Goal: Complete application form

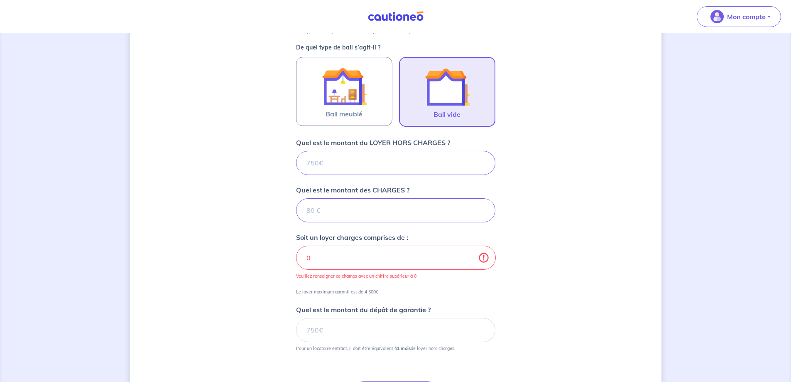
type input "8"
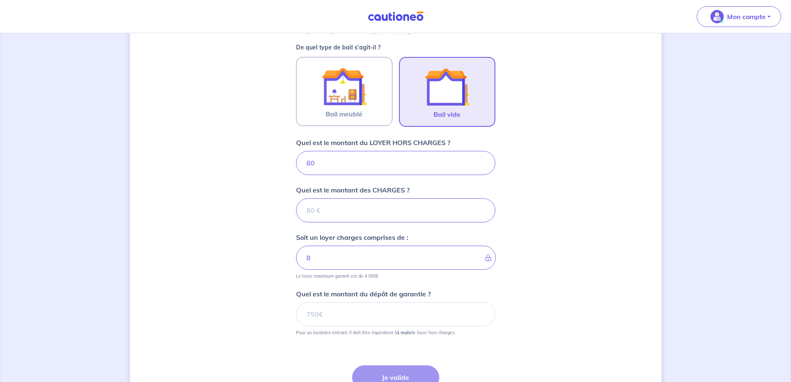
type input "800"
click at [306, 213] on input "Quel est le montant des CHARGES ?" at bounding box center [395, 210] width 199 height 24
type input "30"
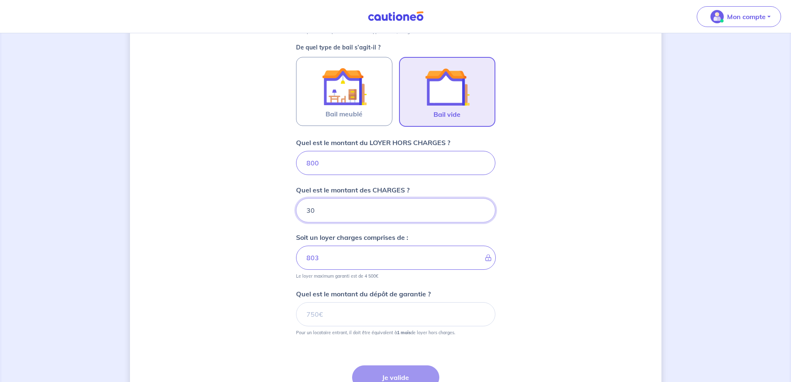
type input "830"
type input "30"
click at [337, 323] on input "Quel est le montant du dépôt de garantie ?" at bounding box center [395, 314] width 199 height 24
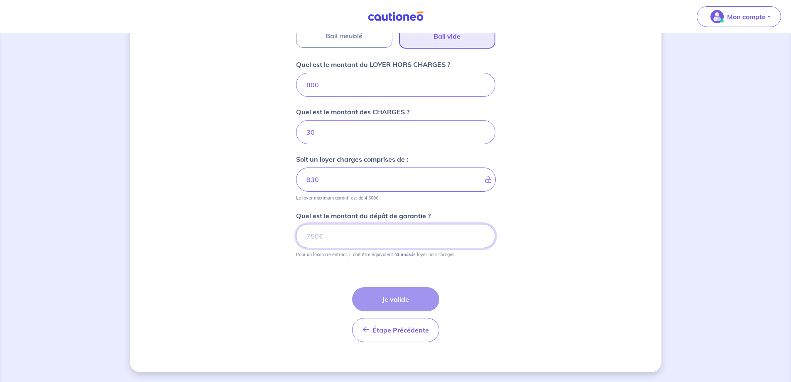
click at [328, 233] on input "Quel est le montant du dépôt de garantie ?" at bounding box center [395, 236] width 199 height 24
type input "800"
click at [400, 302] on button "Je valide" at bounding box center [395, 299] width 87 height 24
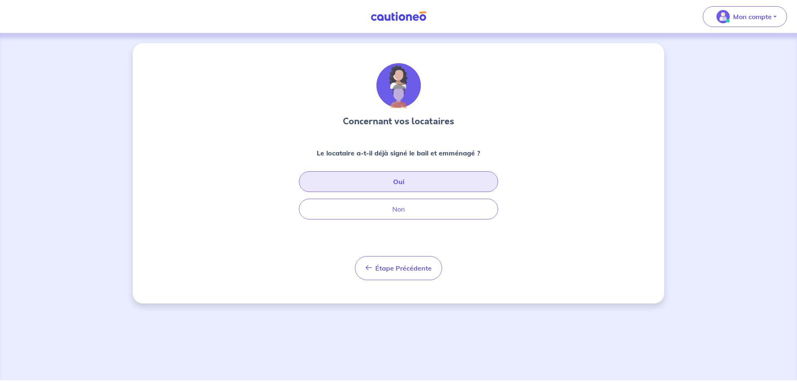
click at [401, 184] on button "Oui" at bounding box center [398, 181] width 199 height 21
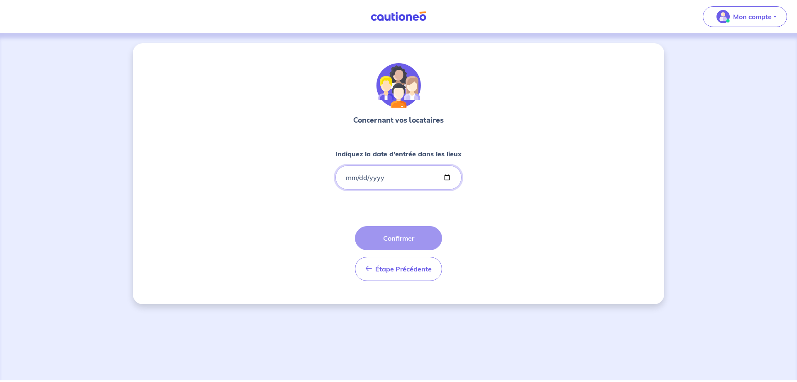
click at [353, 175] on input "Indiquez la date d'entrée dans les lieux" at bounding box center [399, 177] width 126 height 24
drag, startPoint x: 342, startPoint y: 174, endPoint x: 358, endPoint y: 180, distance: 16.6
click at [358, 180] on input "Indiquez la date d'entrée dans les lieux" at bounding box center [399, 177] width 126 height 24
drag, startPoint x: 368, startPoint y: 178, endPoint x: 376, endPoint y: 176, distance: 8.1
click at [369, 178] on input "Indiquez la date d'entrée dans les lieux" at bounding box center [399, 177] width 126 height 24
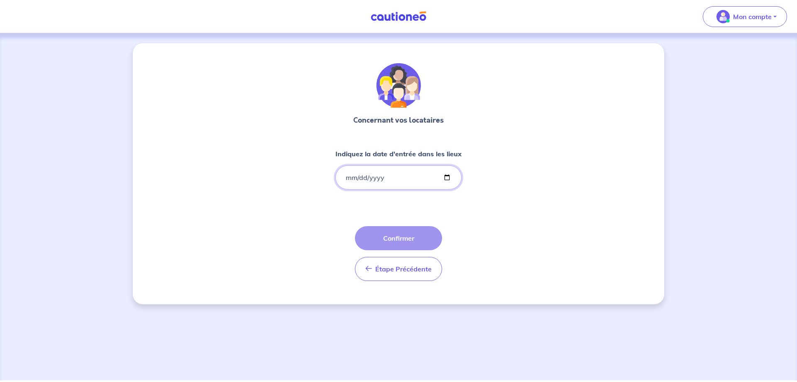
drag, startPoint x: 385, startPoint y: 172, endPoint x: 342, endPoint y: 180, distance: 44.3
click at [365, 180] on input "Indiquez la date d'entrée dans les lieux" at bounding box center [399, 177] width 126 height 24
click at [345, 178] on input "Indiquez la date d'entrée dans les lieux" at bounding box center [399, 177] width 126 height 24
click at [348, 177] on input "Indiquez la date d'entrée dans les lieux" at bounding box center [399, 177] width 126 height 24
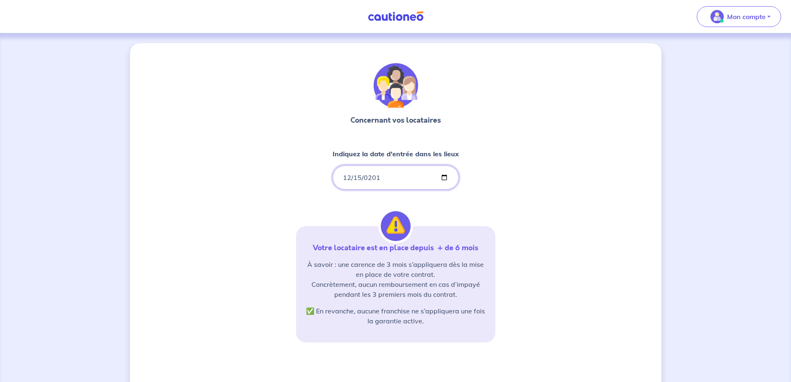
type input "[DATE]"
click at [485, 186] on div "Concernant vos locataires Indiquez la date d'entrée dans les lieux [DATE] Votre…" at bounding box center [395, 251] width 199 height 377
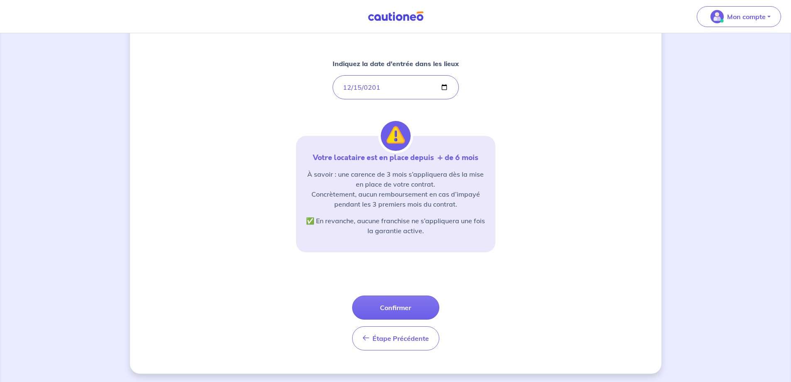
scroll to position [92, 0]
click at [402, 304] on button "Confirmer" at bounding box center [395, 306] width 87 height 24
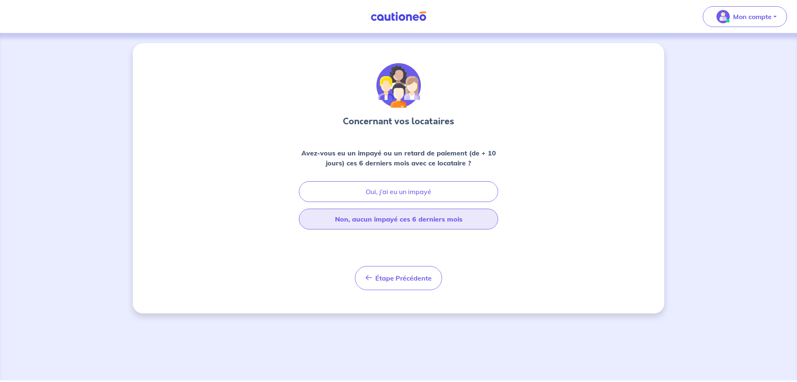
click at [438, 219] on button "Non, aucun impayé ces 6 derniers mois" at bounding box center [398, 218] width 199 height 21
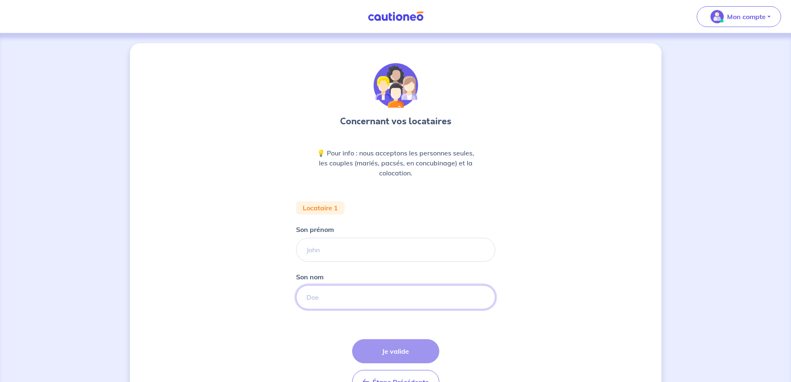
click at [308, 294] on input "Son nom" at bounding box center [395, 297] width 199 height 24
click at [316, 254] on input "Son prénom" at bounding box center [395, 250] width 199 height 24
type input "maritza"
click at [313, 302] on input "Son nom" at bounding box center [395, 297] width 199 height 24
click at [304, 298] on input "vaca" at bounding box center [395, 297] width 199 height 24
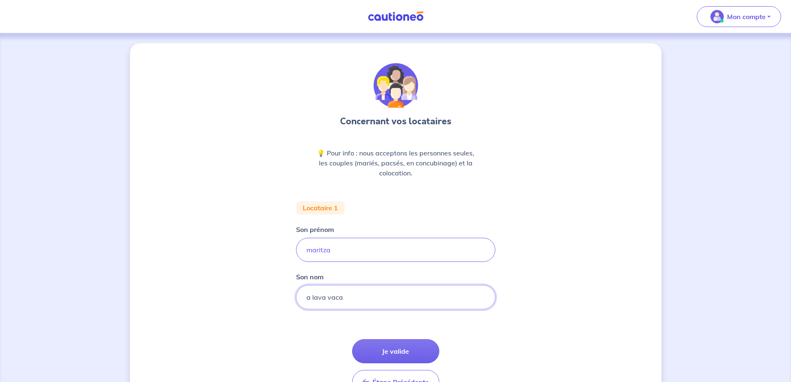
click at [328, 298] on input "a lava vaca" at bounding box center [395, 297] width 199 height 24
type input "alava vaca"
click at [395, 351] on button "Je valide" at bounding box center [395, 351] width 87 height 24
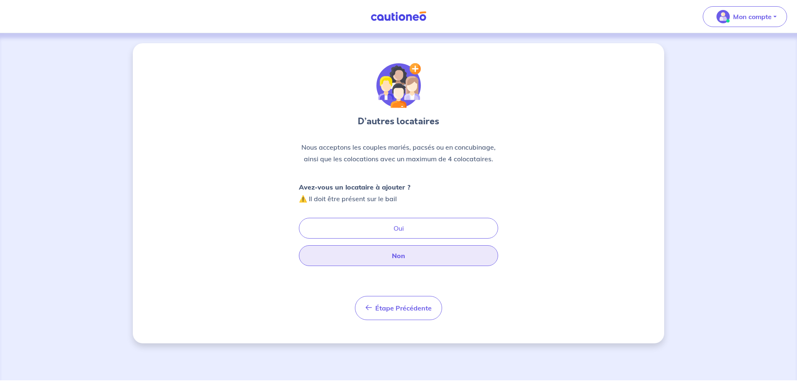
click at [398, 260] on button "Non" at bounding box center [398, 255] width 199 height 21
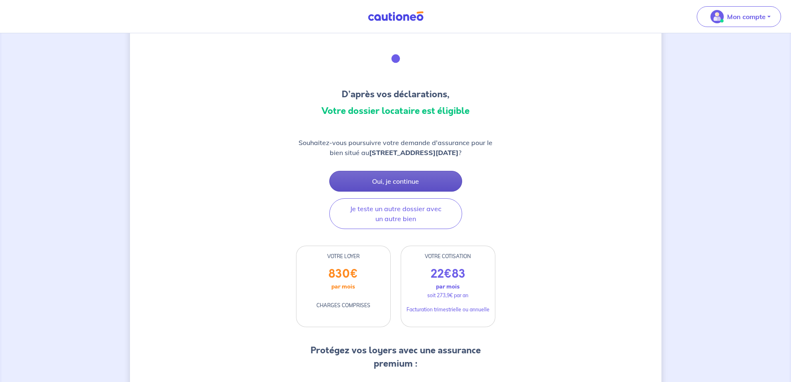
scroll to position [42, 0]
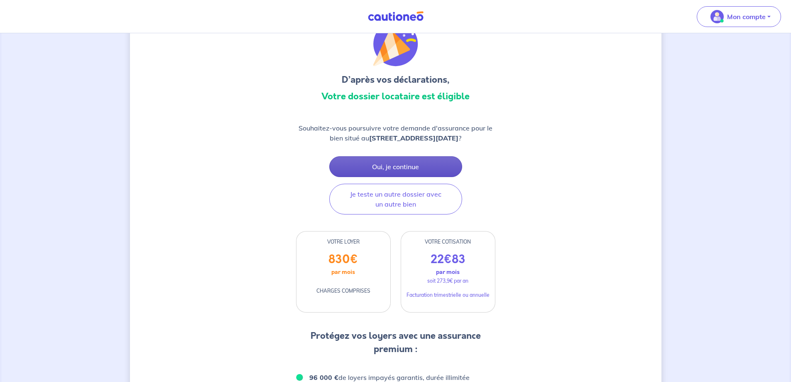
click at [402, 169] on button "Oui, je continue" at bounding box center [395, 166] width 133 height 21
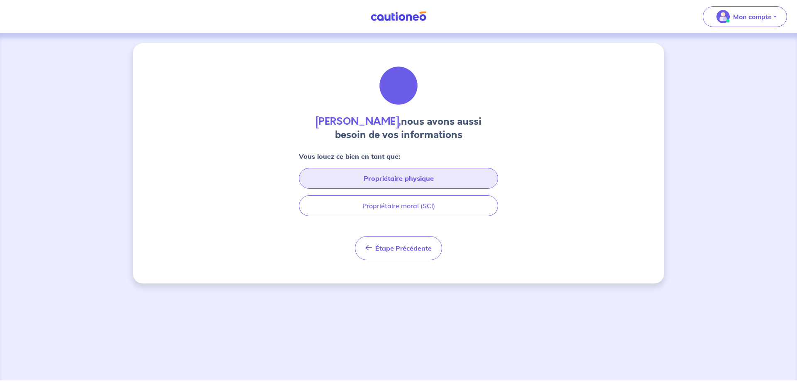
click at [408, 177] on button "Propriétaire physique" at bounding box center [398, 178] width 199 height 21
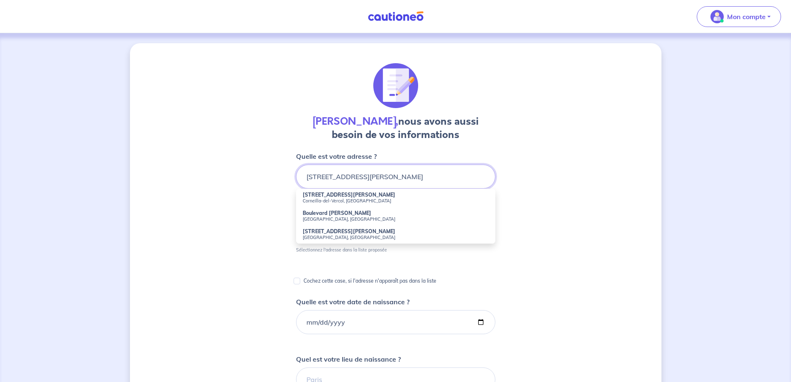
click at [402, 175] on input "[STREET_ADDRESS][PERSON_NAME]" at bounding box center [395, 176] width 199 height 24
click at [336, 219] on small "[GEOGRAPHIC_DATA], [GEOGRAPHIC_DATA]" at bounding box center [396, 219] width 186 height 6
type input "[GEOGRAPHIC_DATA][PERSON_NAME], [GEOGRAPHIC_DATA]"
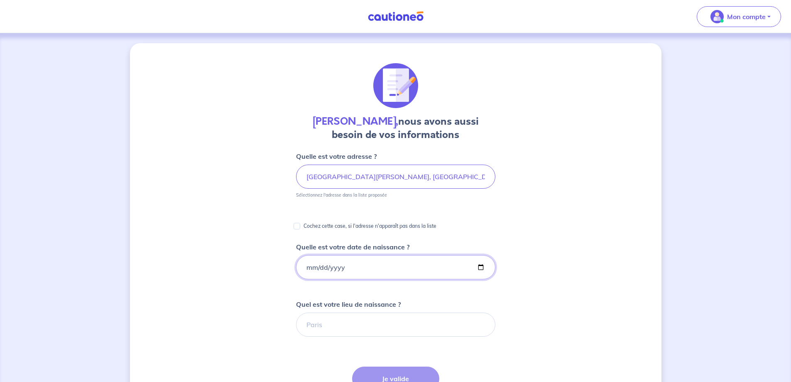
click at [309, 267] on input "Quelle est votre date de naissance ?" at bounding box center [395, 267] width 199 height 24
type input "[DATE]"
click at [331, 327] on input "Quel est votre lieu de naissance ?" at bounding box center [395, 324] width 199 height 24
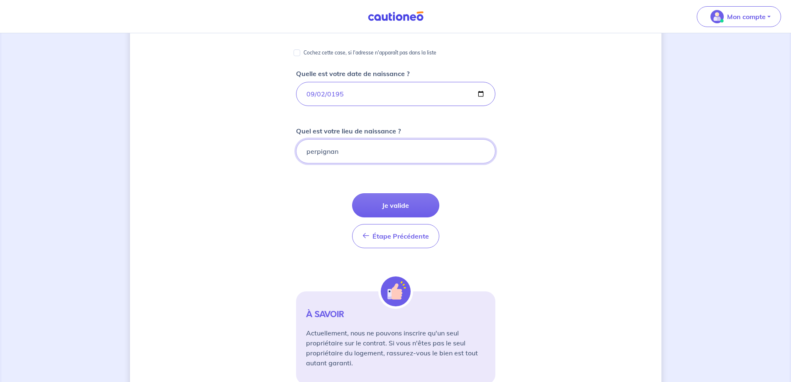
scroll to position [209, 0]
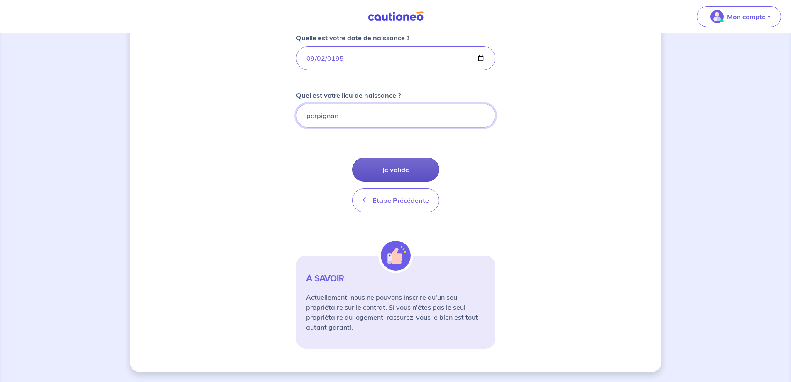
type input "perpignan"
click at [401, 167] on button "Je valide" at bounding box center [395, 169] width 87 height 24
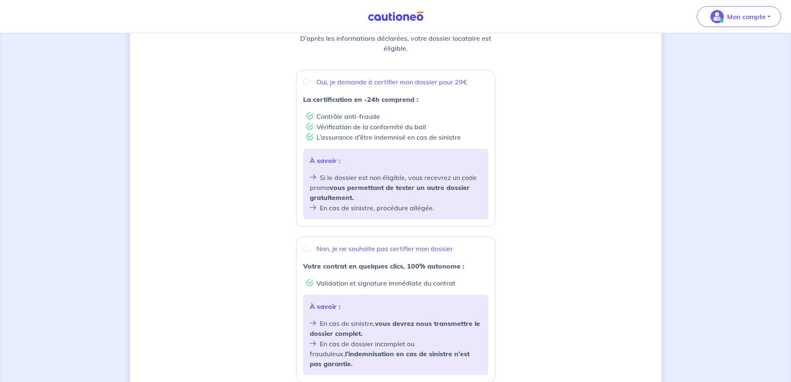
scroll to position [115, 0]
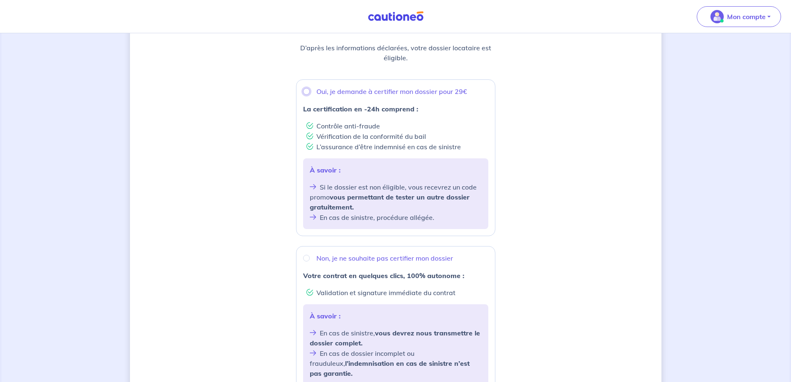
click at [306, 90] on input "Oui, je demande à certifier mon dossier pour 29€" at bounding box center [306, 91] width 7 height 7
radio input "true"
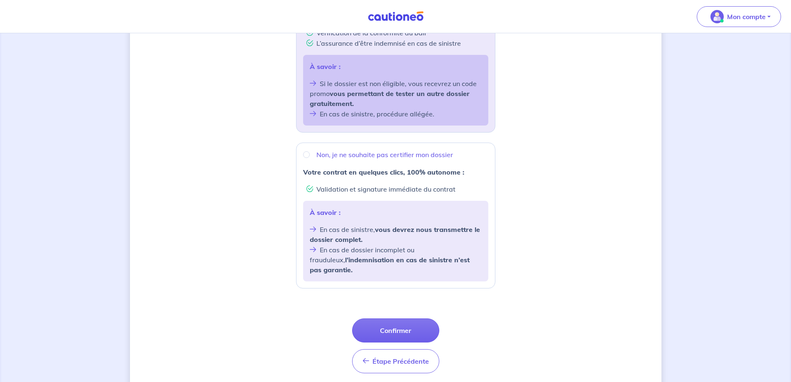
scroll to position [240, 0]
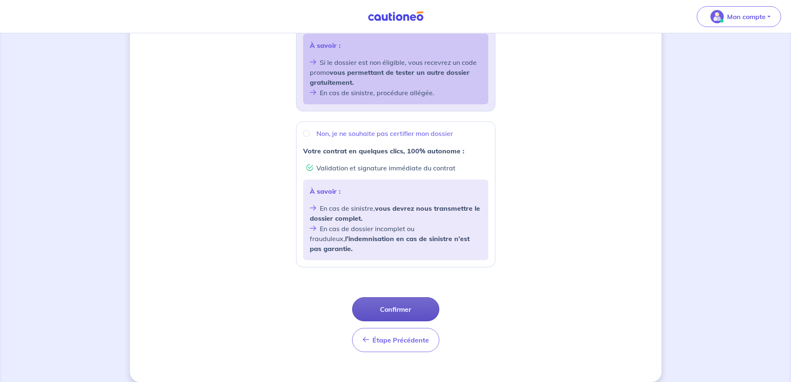
click at [400, 299] on button "Confirmer" at bounding box center [395, 309] width 87 height 24
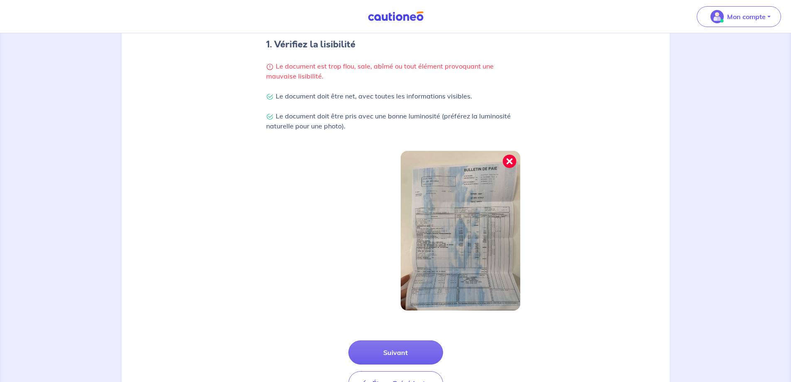
scroll to position [213, 0]
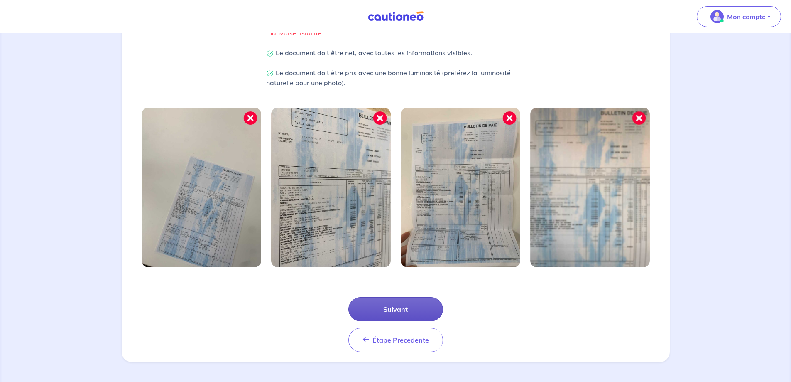
click at [409, 309] on button "Suivant" at bounding box center [395, 309] width 95 height 24
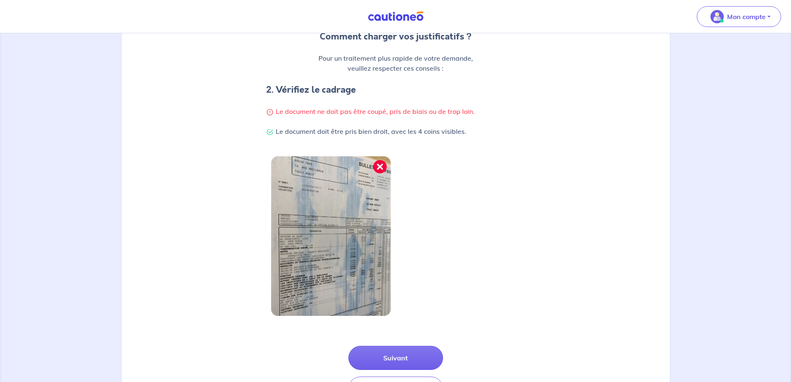
scroll to position [173, 0]
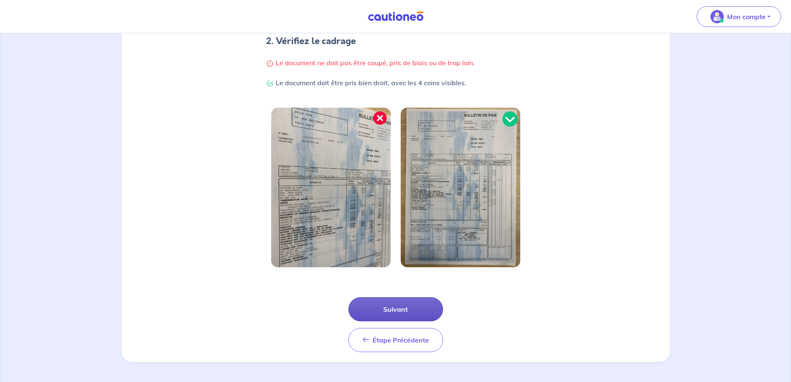
click at [405, 310] on button "Suivant" at bounding box center [395, 309] width 95 height 24
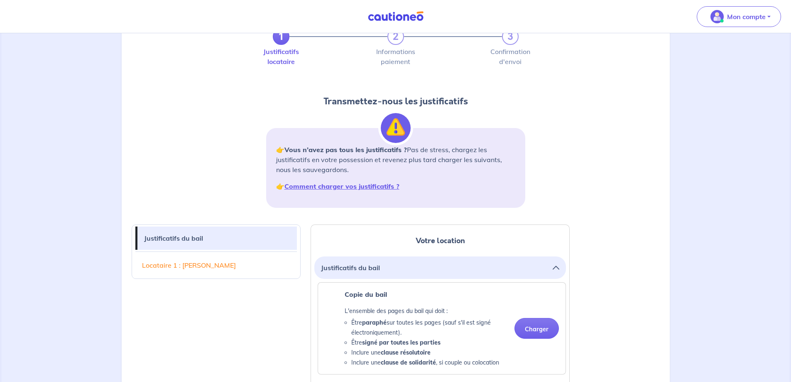
scroll to position [42, 0]
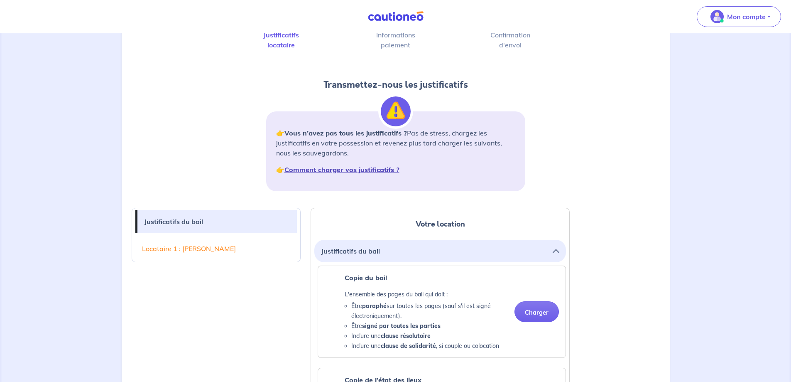
click at [348, 169] on strong "Comment charger vos justificatifs ?" at bounding box center [341, 169] width 115 height 8
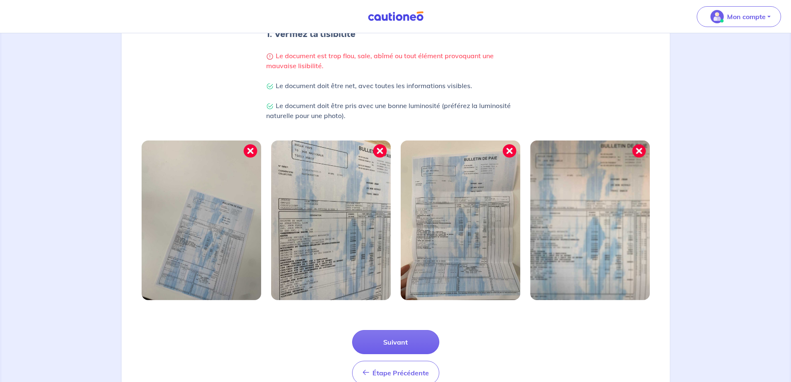
scroll to position [213, 0]
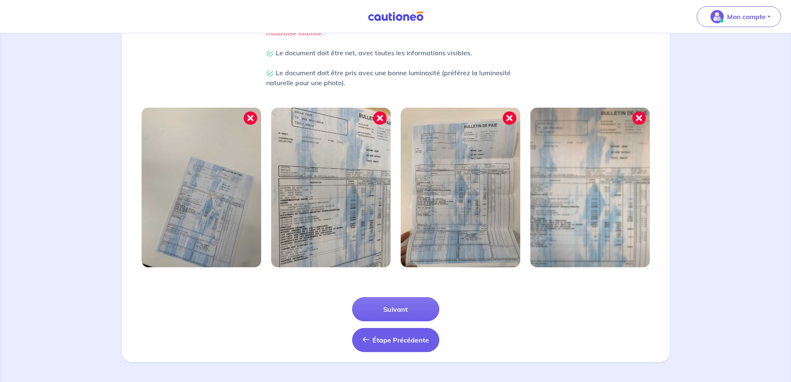
click at [414, 340] on span "Étape Précédente" at bounding box center [401, 340] width 56 height 8
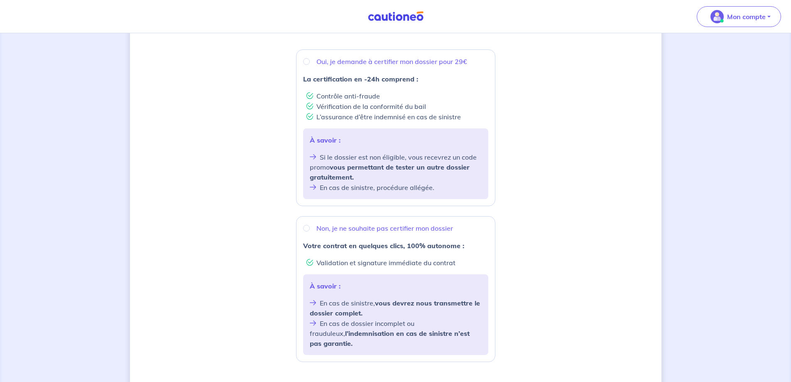
scroll to position [240, 0]
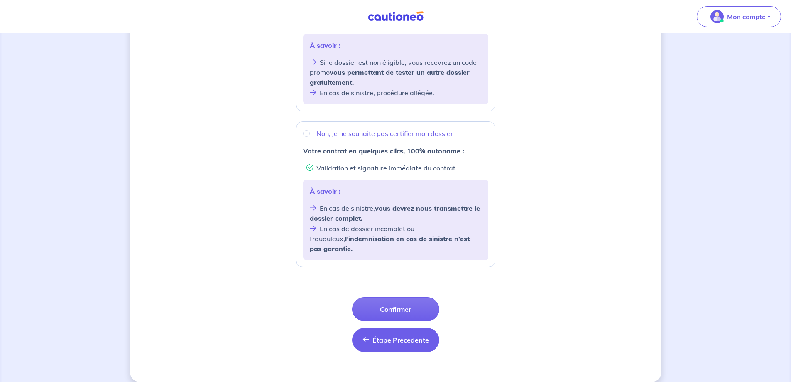
click at [410, 336] on span "Étape Précédente" at bounding box center [401, 340] width 56 height 8
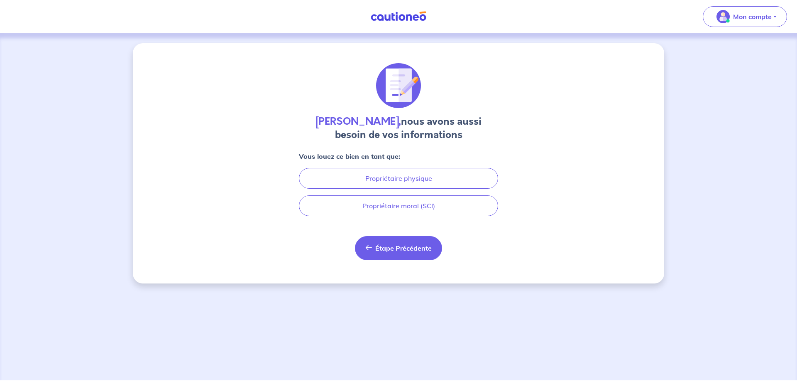
click at [404, 249] on span "Étape Précédente" at bounding box center [403, 248] width 56 height 8
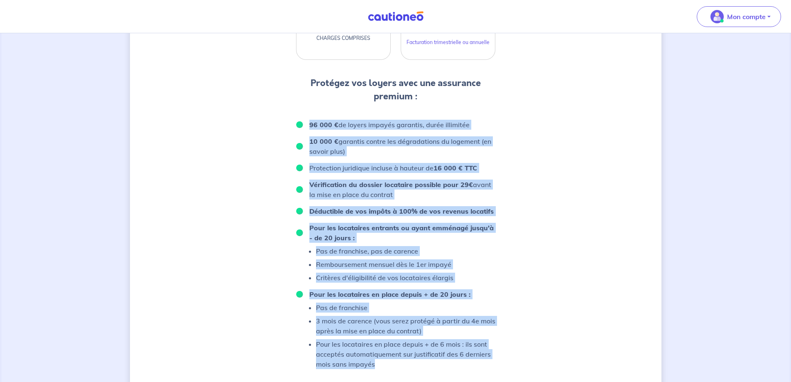
scroll to position [375, 0]
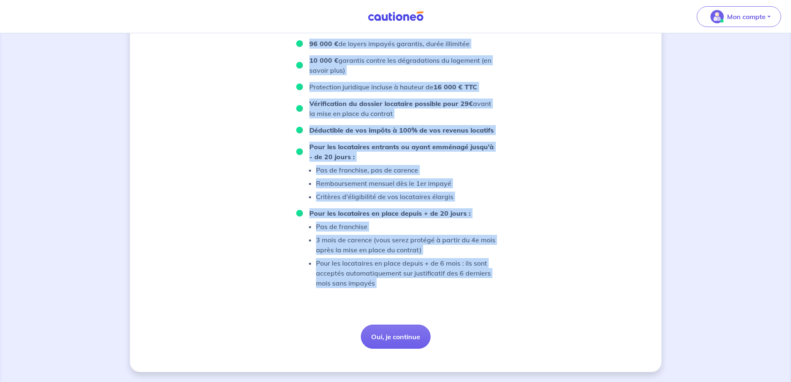
drag, startPoint x: 302, startPoint y: 207, endPoint x: 458, endPoint y: 324, distance: 194.9
click at [458, 324] on div "D’après vos déclarations, Votre dossier locataire est éligible Souhaitez-vous p…" at bounding box center [395, 18] width 199 height 660
click at [409, 333] on button "Oui, je continue" at bounding box center [396, 336] width 70 height 24
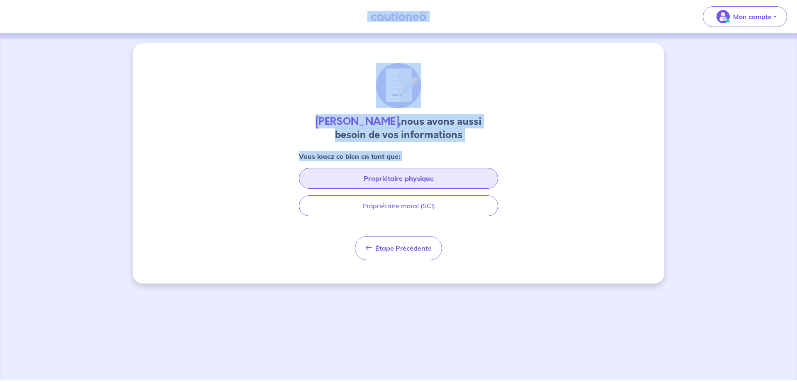
click at [422, 177] on button "Propriétaire physique" at bounding box center [398, 178] width 199 height 21
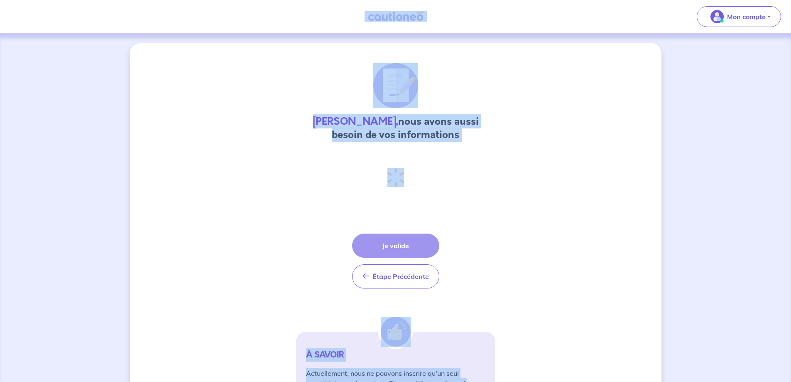
select select "FR"
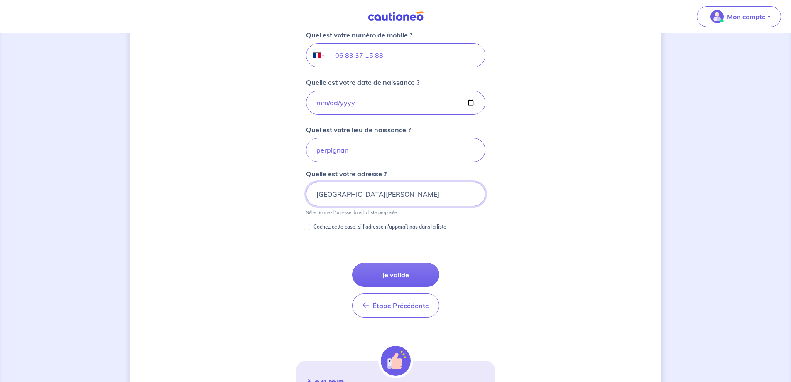
scroll to position [344, 0]
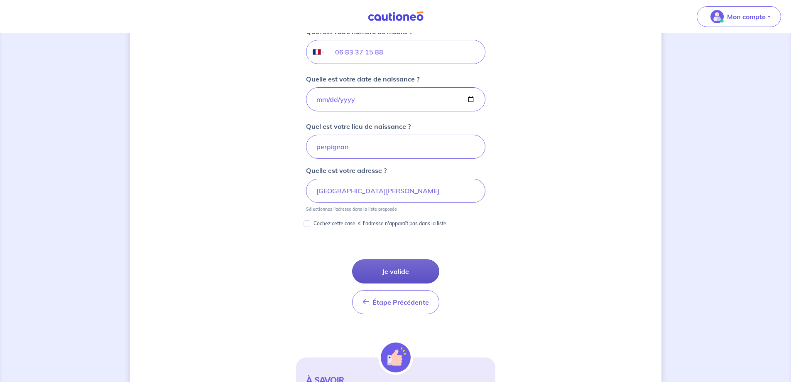
click at [422, 271] on button "Je valide" at bounding box center [395, 271] width 87 height 24
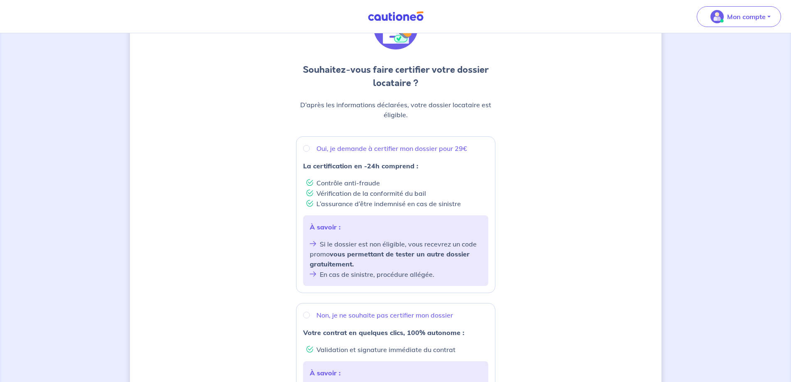
scroll to position [240, 0]
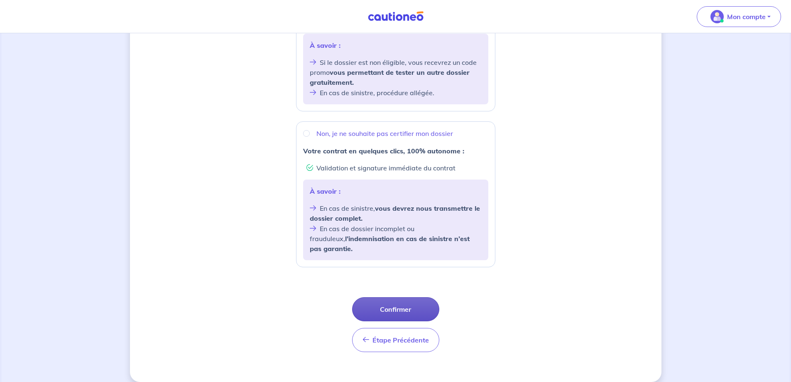
click at [409, 299] on button "Confirmer" at bounding box center [395, 309] width 87 height 24
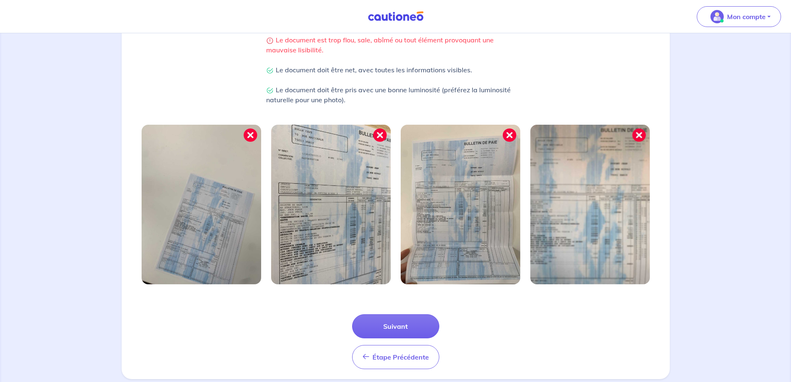
scroll to position [208, 0]
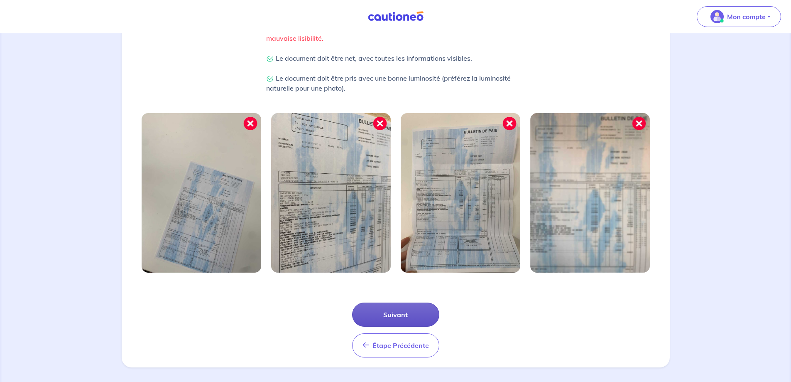
click at [399, 310] on button "Suivant" at bounding box center [395, 314] width 87 height 24
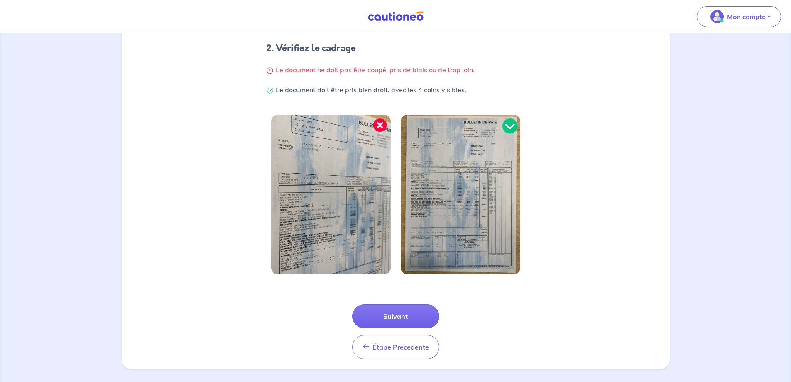
scroll to position [173, 0]
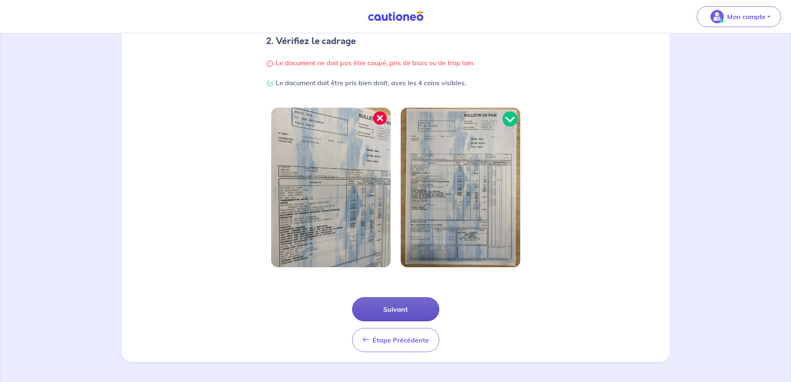
click at [405, 311] on button "Suivant" at bounding box center [395, 309] width 87 height 24
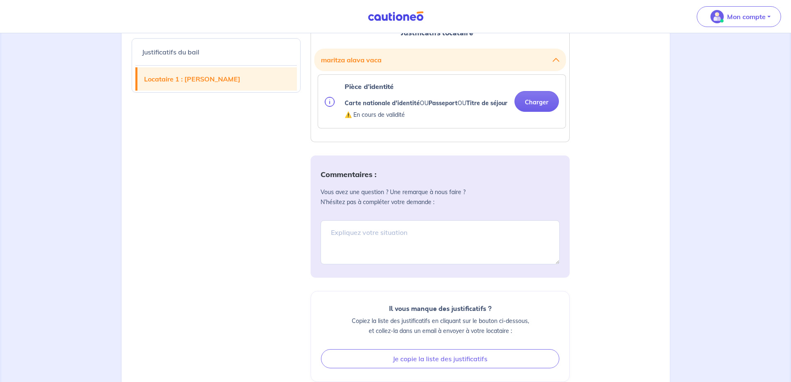
scroll to position [780, 0]
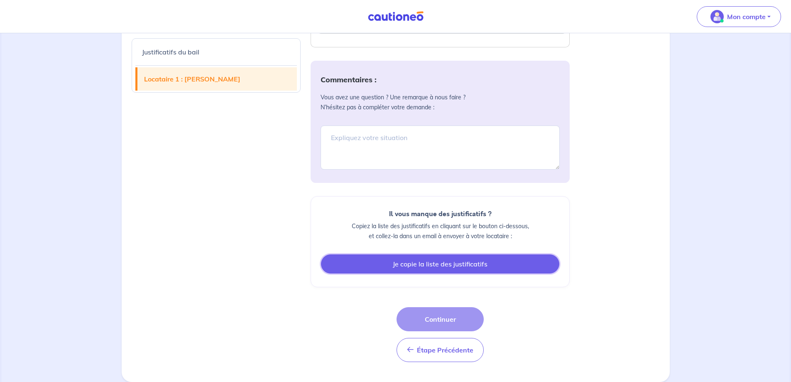
click at [463, 263] on button "Je copie la liste des justificatifs" at bounding box center [440, 263] width 238 height 19
drag, startPoint x: 456, startPoint y: 264, endPoint x: 427, endPoint y: 265, distance: 28.7
click at [427, 265] on button "Je copie la liste des justificatifs" at bounding box center [440, 263] width 238 height 19
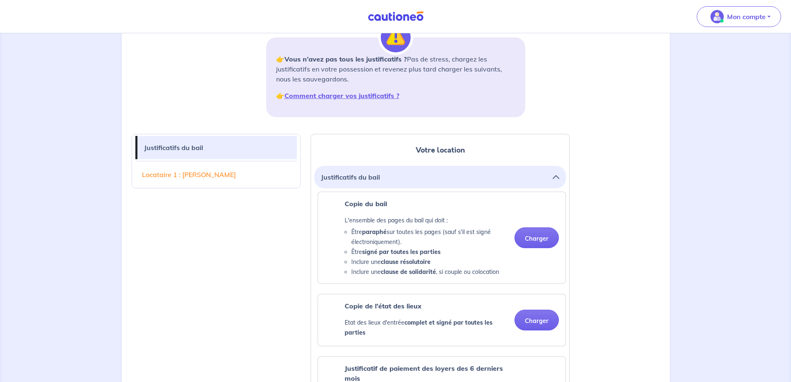
scroll to position [166, 0]
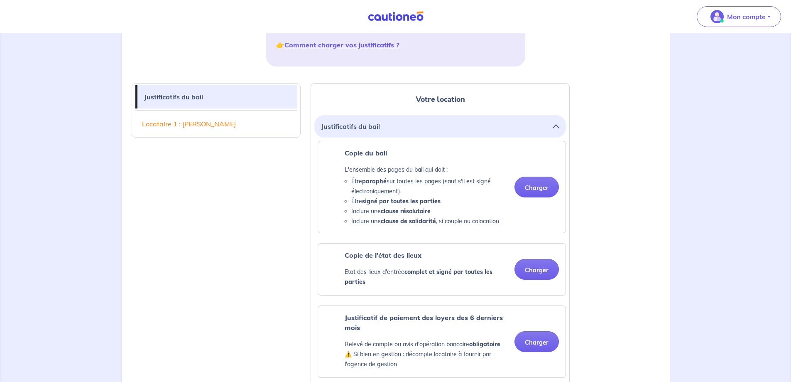
click at [554, 128] on icon "button" at bounding box center [556, 126] width 7 height 7
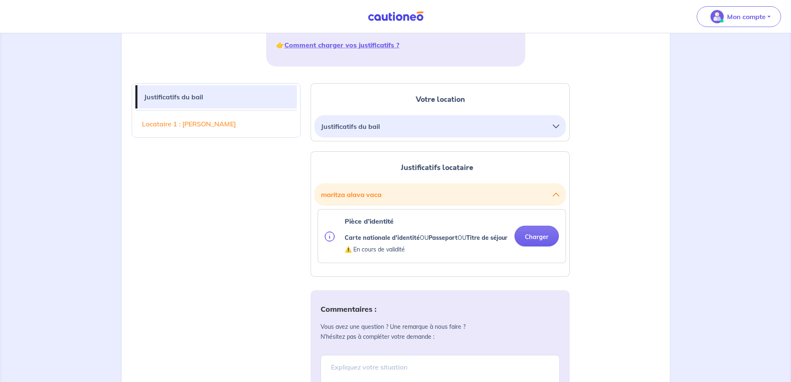
click at [554, 130] on button "Justificatifs du bail" at bounding box center [440, 126] width 238 height 16
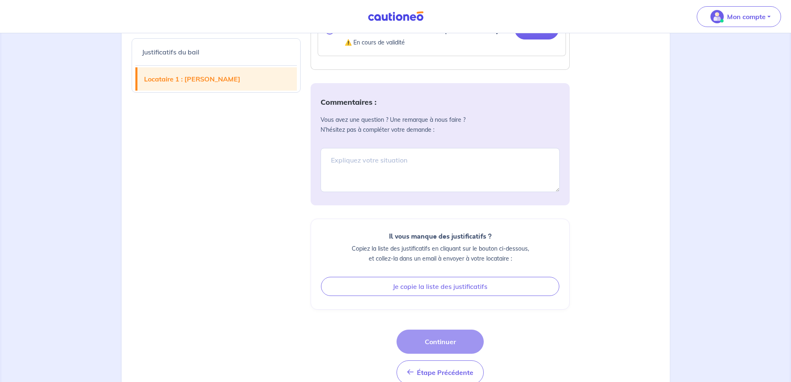
scroll to position [780, 0]
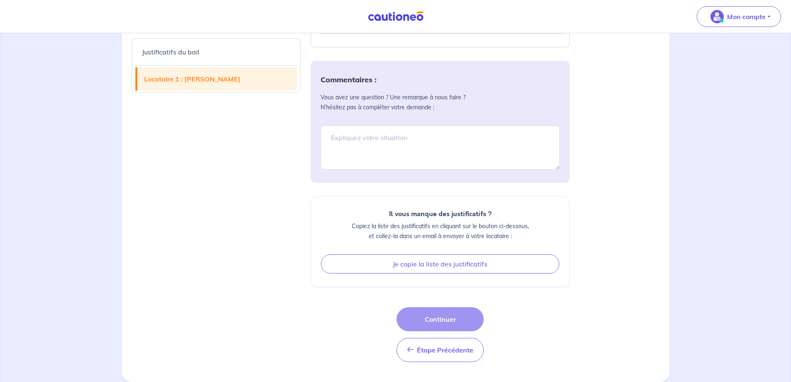
click at [453, 317] on div "Étape Précédente Étape Précédente Continuer" at bounding box center [440, 334] width 87 height 55
click at [439, 321] on div "Étape Précédente Étape Précédente Continuer" at bounding box center [440, 334] width 87 height 55
click at [445, 316] on div "Étape Précédente Étape Précédente Continuer" at bounding box center [440, 334] width 87 height 55
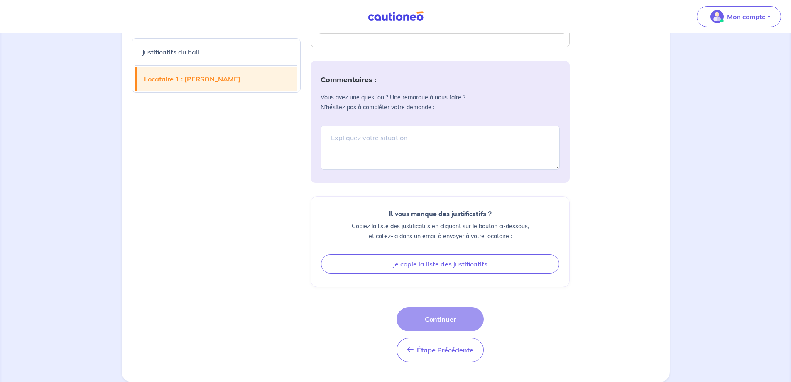
click at [445, 316] on div "Étape Précédente Étape Précédente Continuer" at bounding box center [440, 334] width 87 height 55
click at [444, 325] on div "Étape Précédente Étape Précédente Continuer" at bounding box center [440, 334] width 87 height 55
click at [446, 316] on div "Étape Précédente Étape Précédente Continuer" at bounding box center [440, 334] width 87 height 55
click at [446, 319] on div "Étape Précédente Étape Précédente Continuer" at bounding box center [440, 334] width 87 height 55
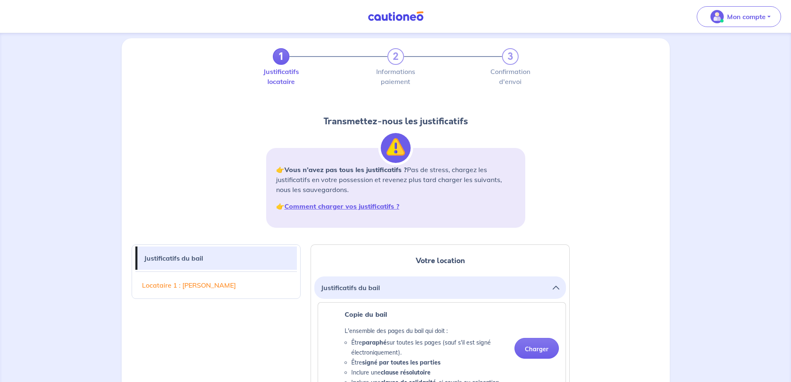
scroll to position [0, 0]
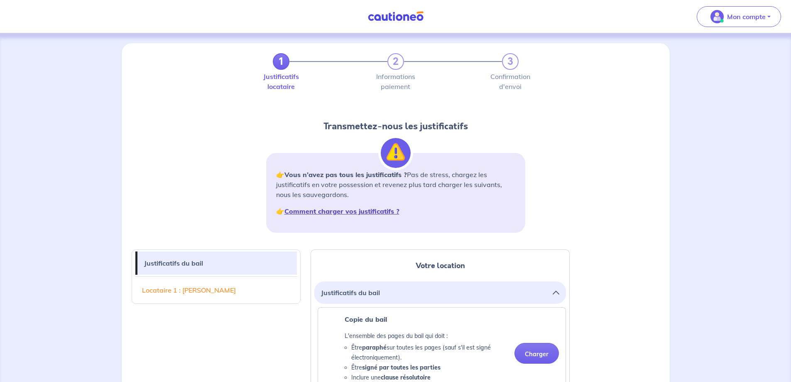
click at [368, 212] on strong "Comment charger vos justificatifs ?" at bounding box center [341, 211] width 115 height 8
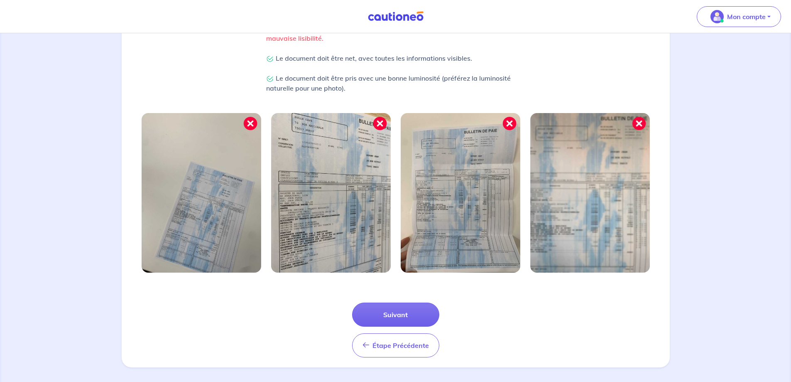
scroll to position [213, 0]
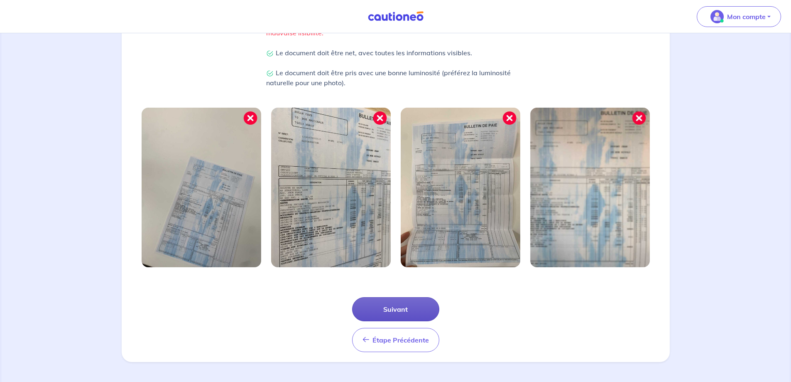
click at [374, 305] on button "Suivant" at bounding box center [395, 309] width 87 height 24
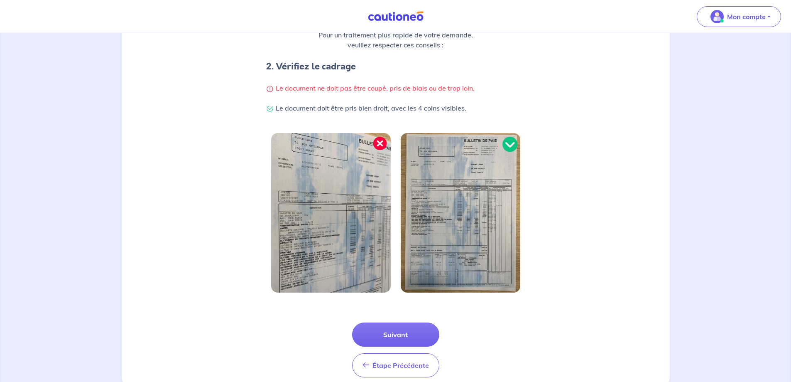
scroll to position [173, 0]
